Goal: Navigation & Orientation: Find specific page/section

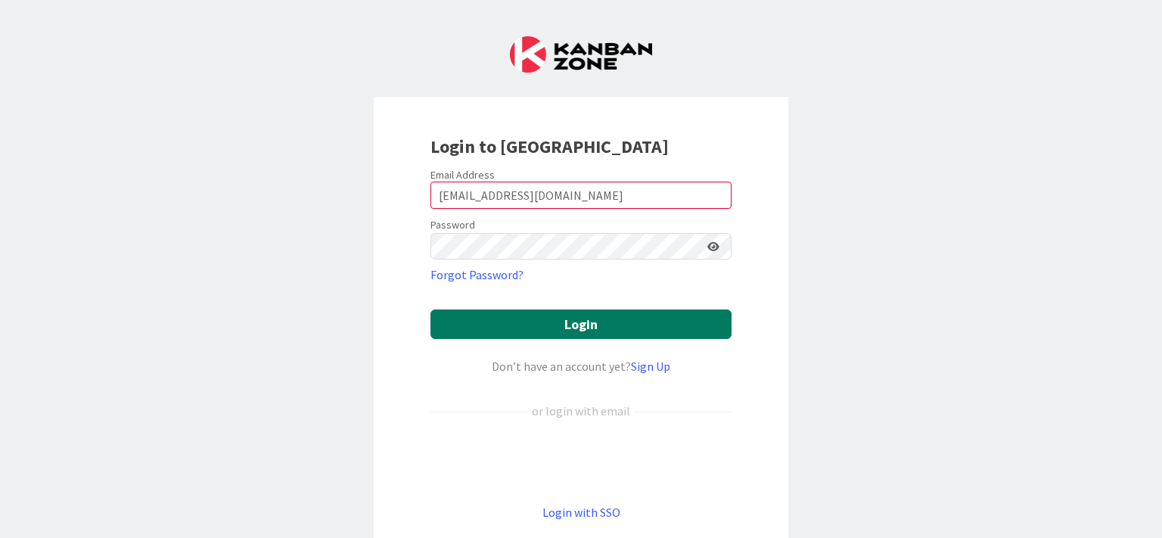
click at [525, 331] on button "Login" at bounding box center [581, 325] width 301 height 30
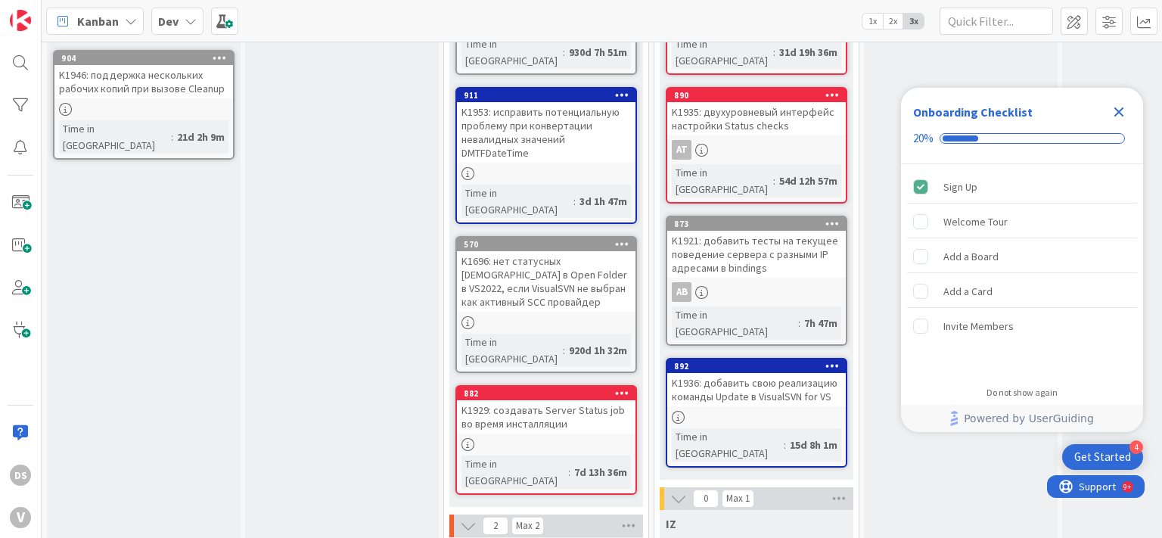
scroll to position [182, 0]
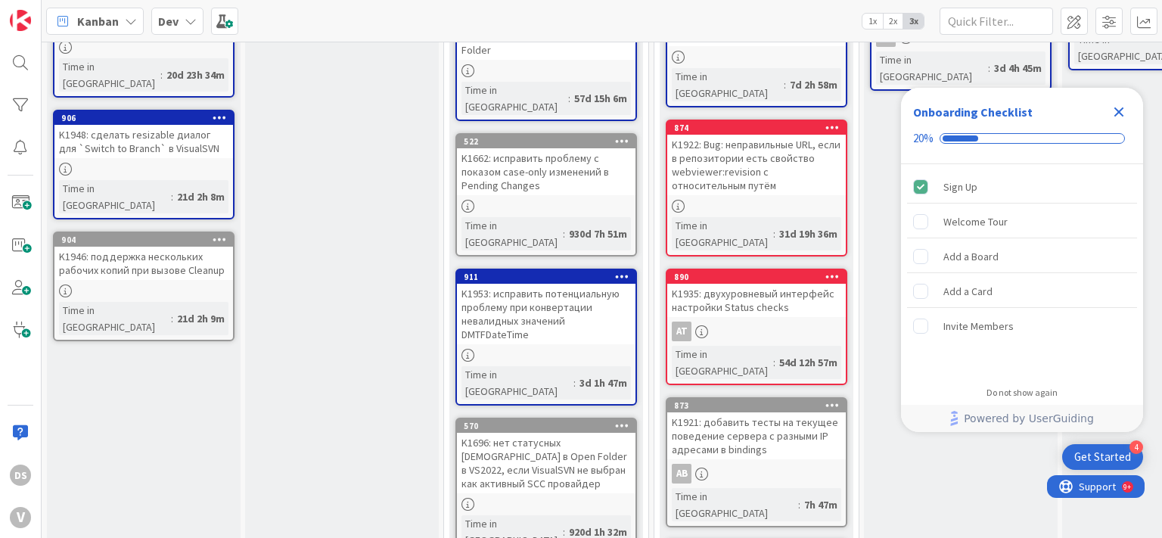
click at [786, 143] on div "K1922: Bug: неправильные URL, если в репозитории есть свойство webviewer:revisi…" at bounding box center [756, 165] width 179 height 61
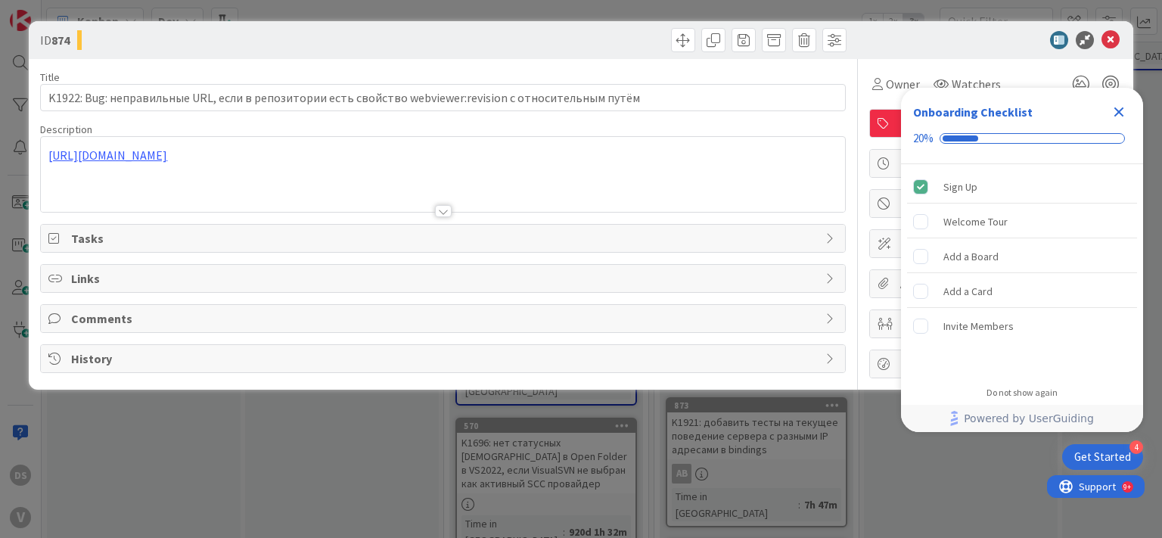
click at [1116, 118] on icon "Close Checklist" at bounding box center [1119, 112] width 18 height 18
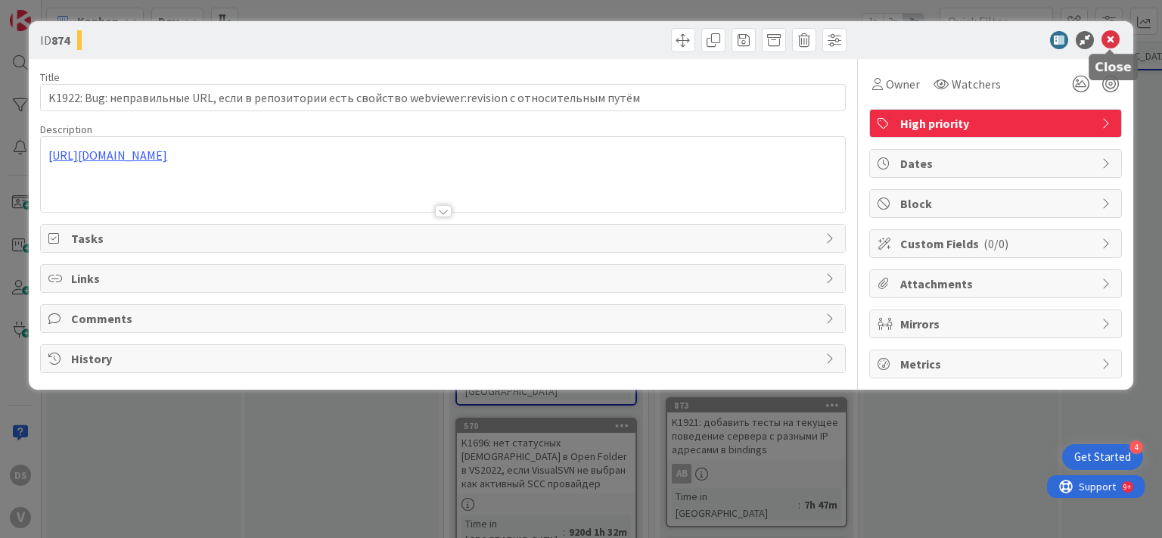
click at [1116, 42] on icon at bounding box center [1111, 40] width 18 height 18
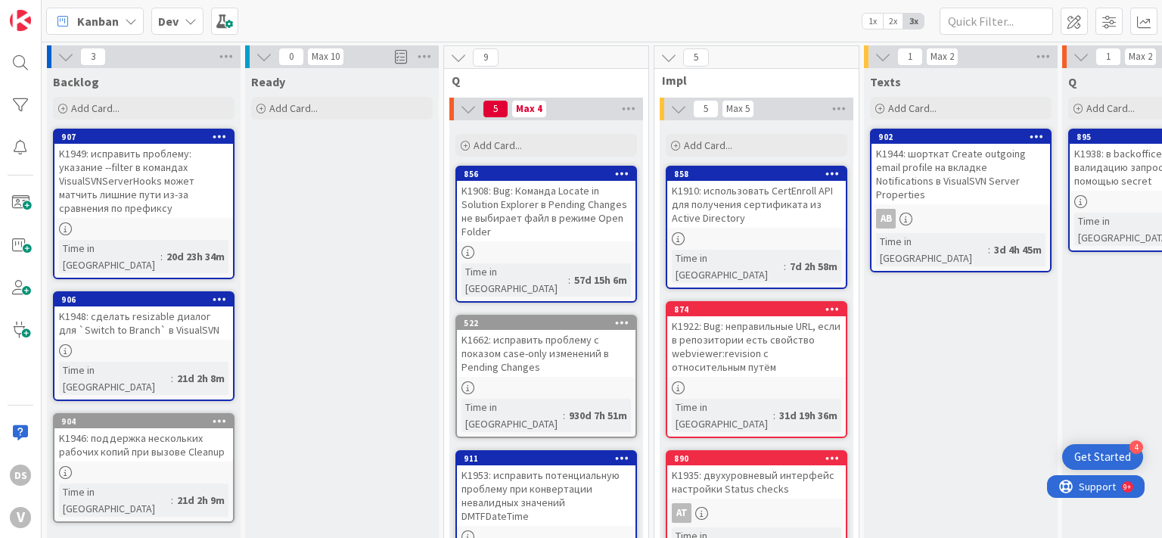
scroll to position [91, 0]
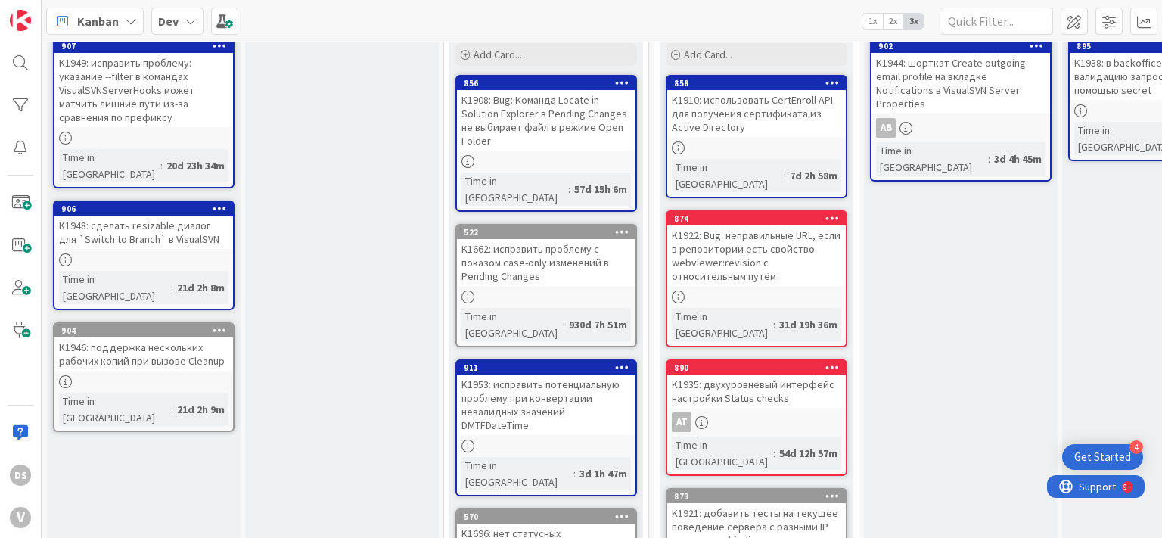
click at [756, 375] on div "K1935: двухуровневый интерфейс настройки Status checks" at bounding box center [756, 391] width 179 height 33
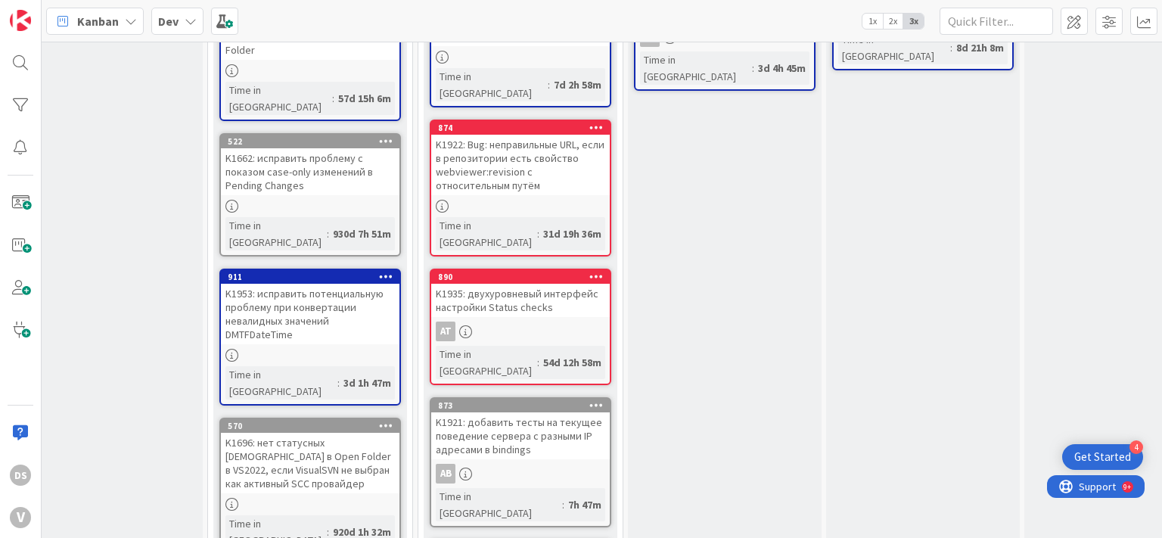
scroll to position [0, 236]
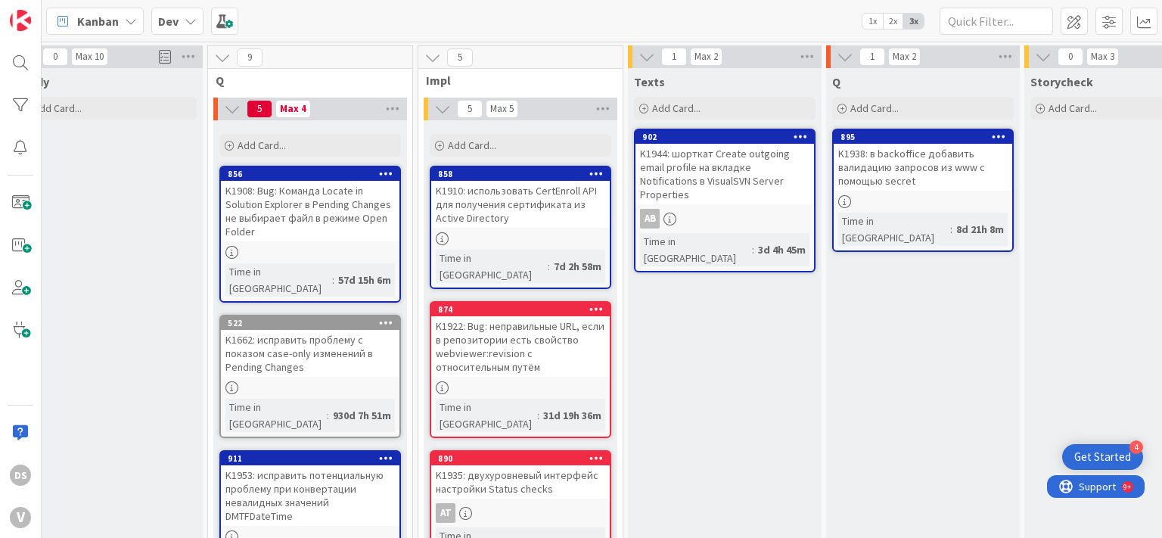
click at [552, 465] on div "K1935: двухуровневый интерфейс настройки Status checks" at bounding box center [520, 481] width 179 height 33
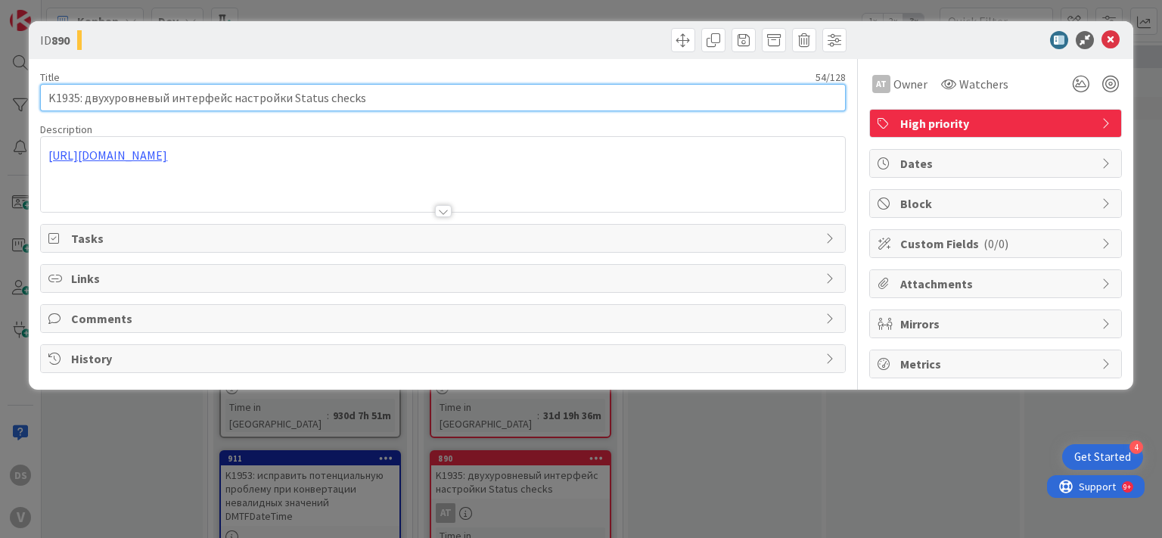
drag, startPoint x: 398, startPoint y: 90, endPoint x: 0, endPoint y: 89, distance: 398.1
click at [0, 89] on div "ID 890 Title 54 / 128 K1935: двухуровневый интерфейс настройки Status checks De…" at bounding box center [581, 269] width 1162 height 538
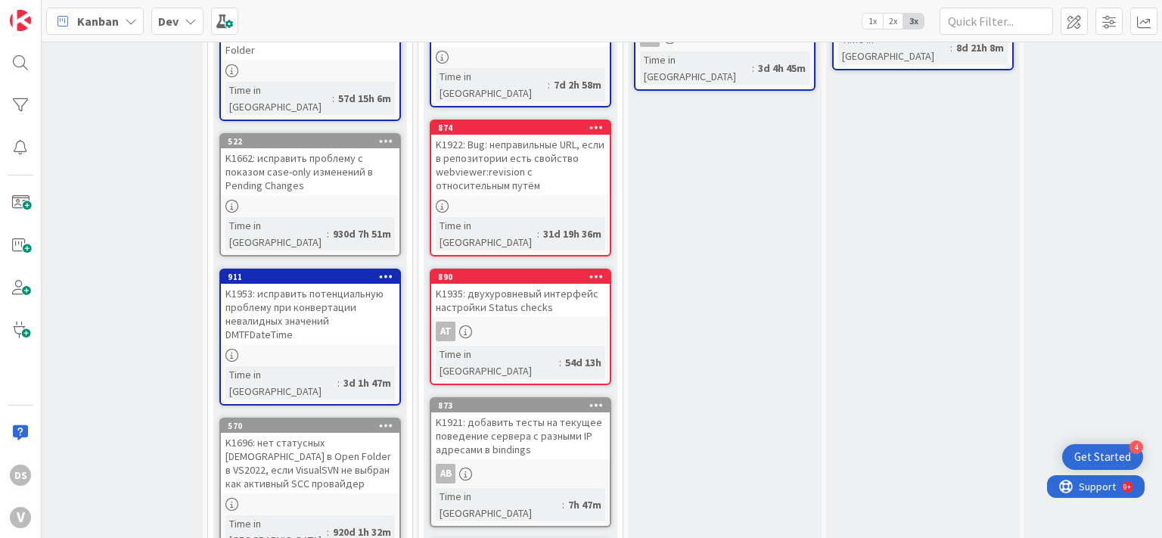
scroll to position [272, 236]
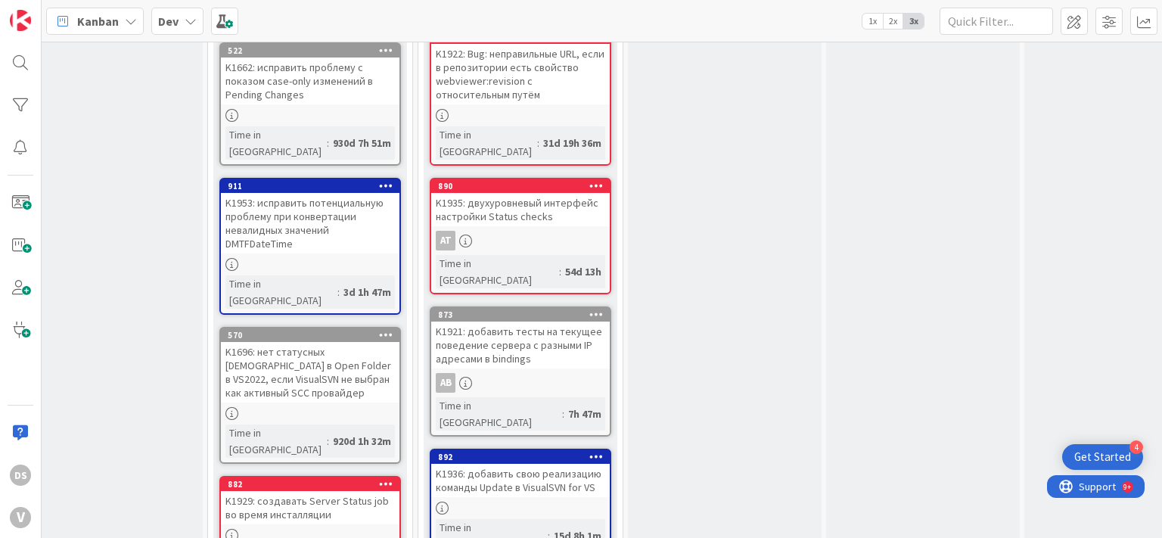
click at [297, 491] on div "K1929: создавать Server Status job во время инсталляции" at bounding box center [310, 507] width 179 height 33
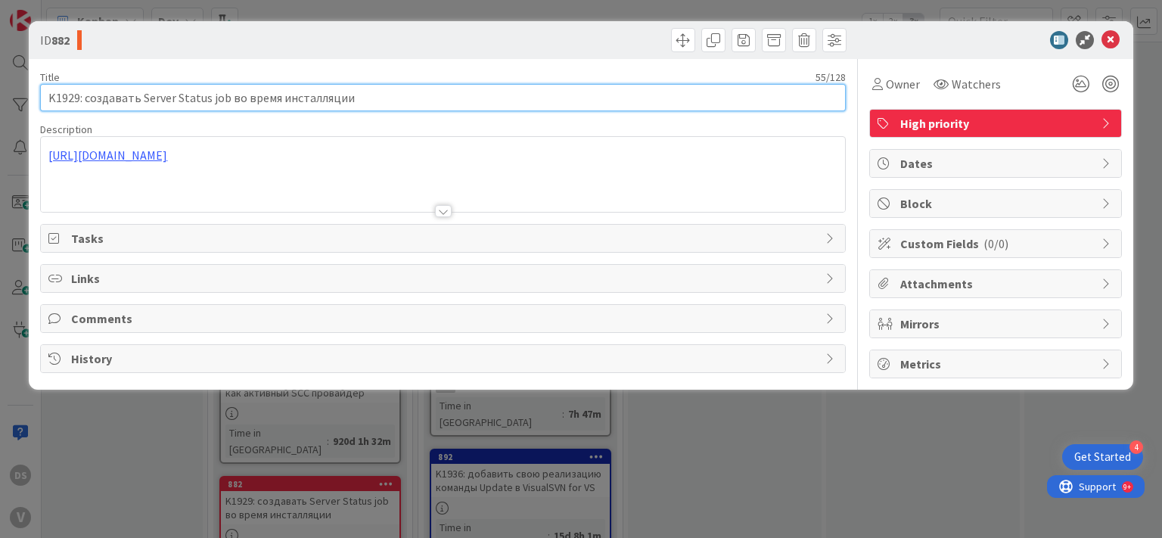
drag, startPoint x: 298, startPoint y: 97, endPoint x: 0, endPoint y: 83, distance: 298.5
click at [0, 84] on div "ID 882 Title 55 / 128 K1929: создавать Server Status job во время инсталляции D…" at bounding box center [581, 269] width 1162 height 538
drag, startPoint x: 58, startPoint y: 89, endPoint x: 0, endPoint y: 81, distance: 58.9
click at [40, 86] on input "K1929: создавать Server Status job во время инсталляции" at bounding box center [442, 97] width 805 height 27
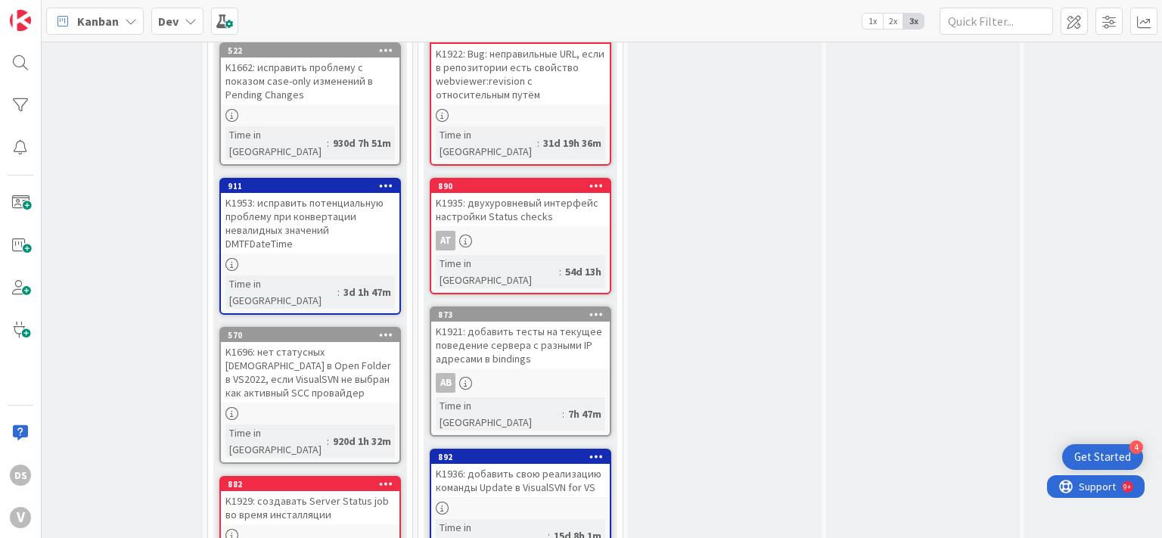
click at [532, 193] on div "K1935: двухуровневый интерфейс настройки Status checks" at bounding box center [520, 209] width 179 height 33
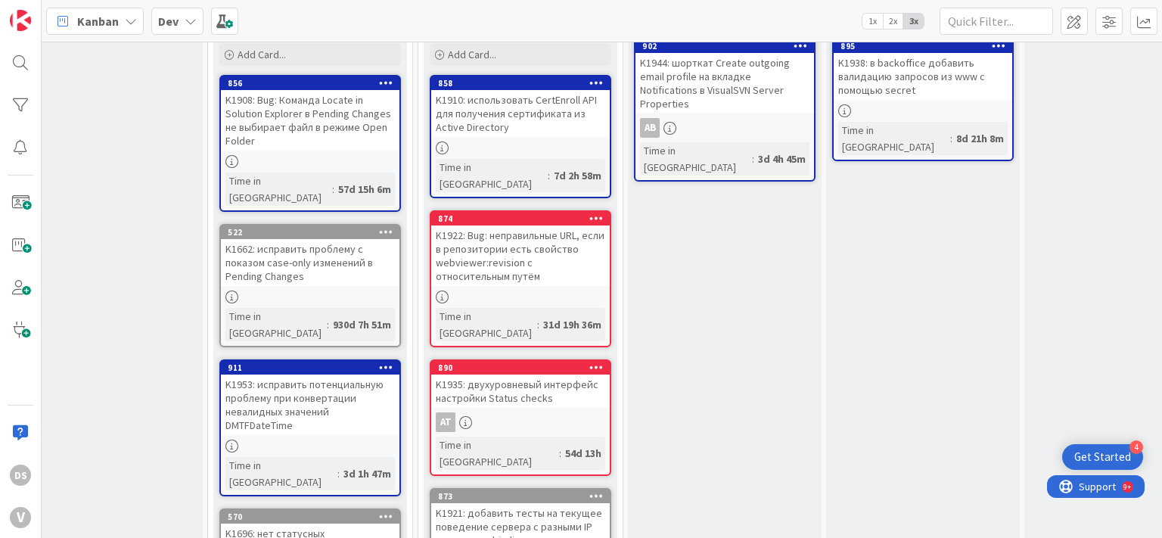
click at [510, 235] on div "K1922: Bug: неправильные URL, если в репозитории есть свойство webviewer:revisi…" at bounding box center [520, 256] width 179 height 61
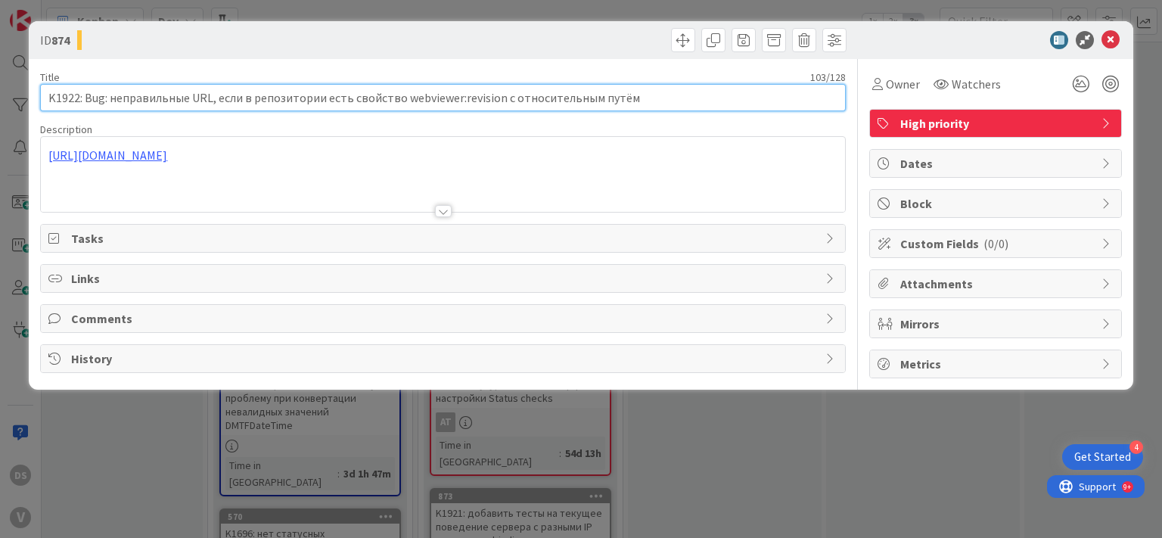
drag, startPoint x: 454, startPoint y: 71, endPoint x: 0, endPoint y: 56, distance: 454.3
click at [0, 56] on div "ID 874 Title 103 / 128 K1922: Bug: неправильные URL, если в репозитории есть св…" at bounding box center [581, 269] width 1162 height 538
drag, startPoint x: 632, startPoint y: 97, endPoint x: 0, endPoint y: 89, distance: 632.0
click at [40, 89] on input "K1922: Bug: неправильные URL, если в репозитории есть свойство webviewer:revisi…" at bounding box center [442, 97] width 805 height 27
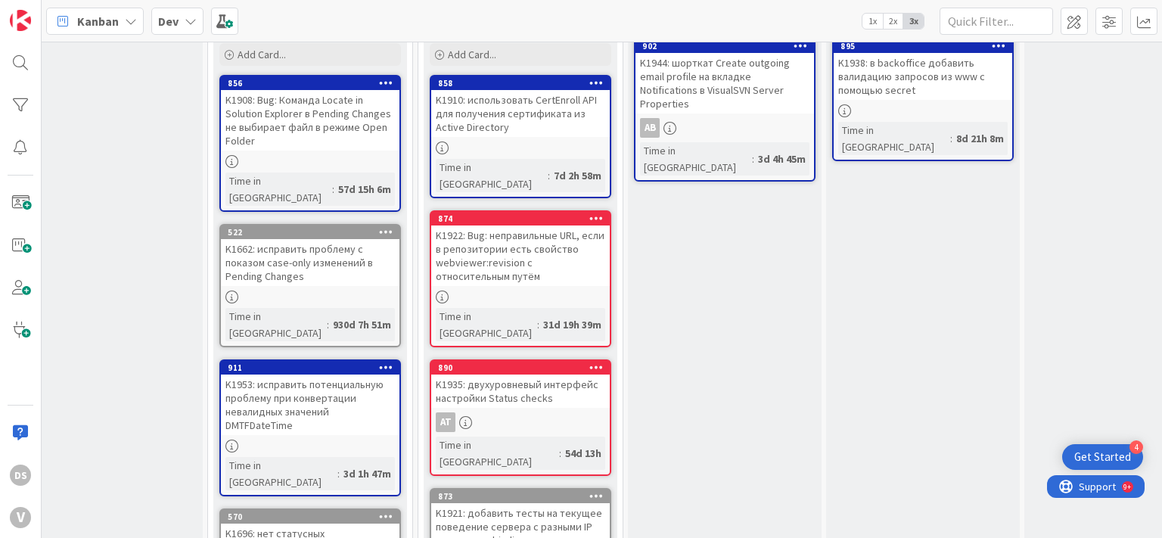
scroll to position [0, 236]
